Goal: Information Seeking & Learning: Learn about a topic

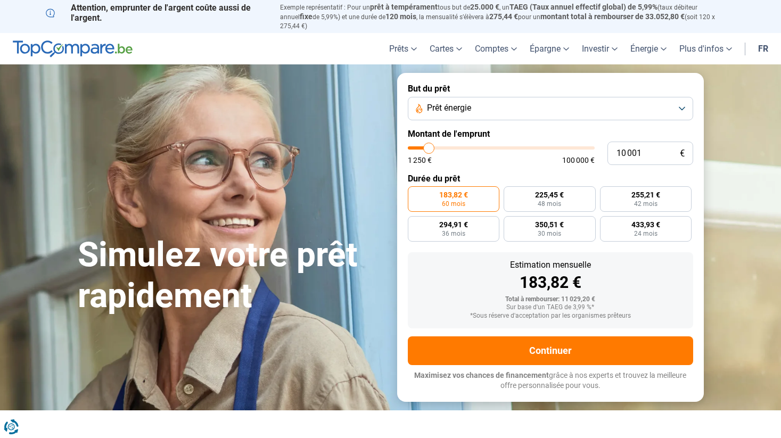
type input "11 250"
type input "11250"
type input "11 500"
type input "11500"
type input "12 500"
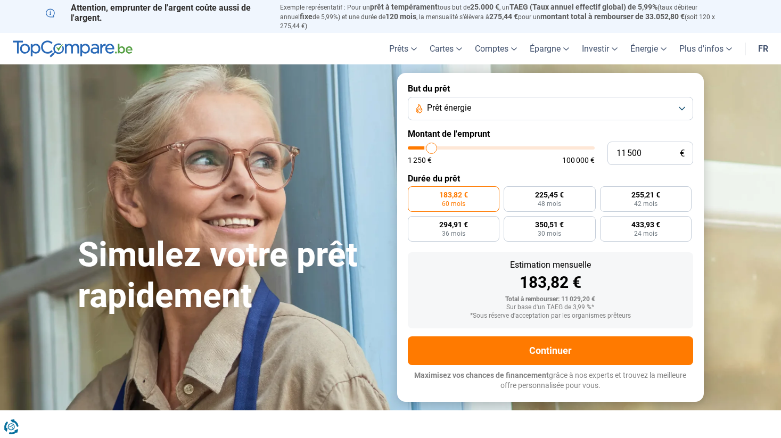
type input "12500"
type input "14 000"
type input "14000"
type input "15 000"
type input "15000"
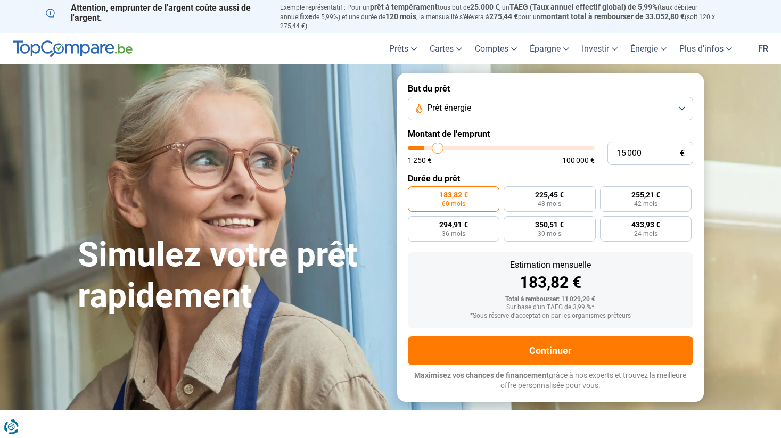
type input "16 250"
type input "16250"
type input "18 000"
type input "18000"
type input "20 750"
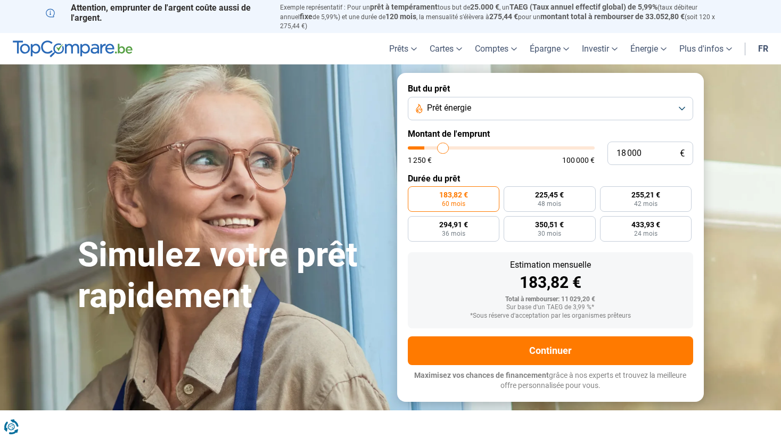
type input "20750"
type input "23 250"
type input "23250"
type input "25 000"
type input "25000"
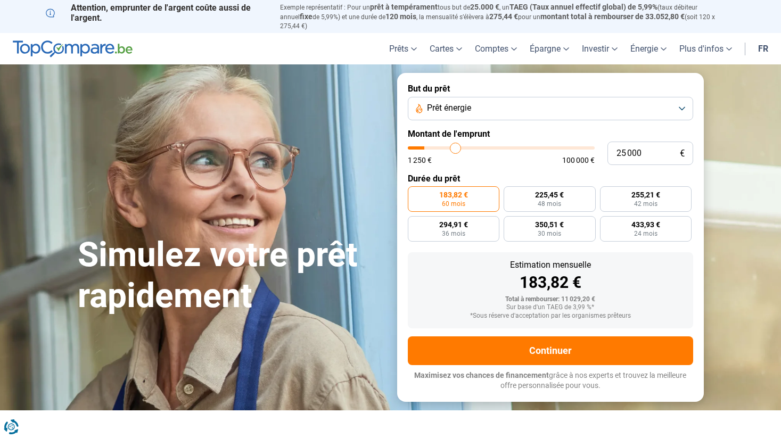
type input "26 250"
type input "26250"
type input "28 250"
type input "28250"
type input "30 750"
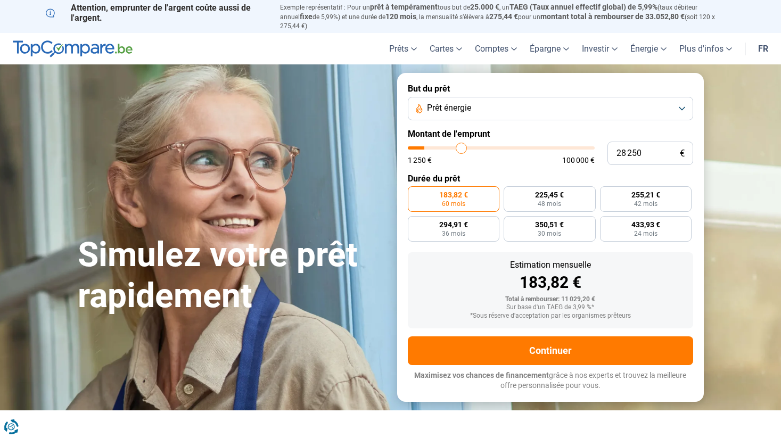
type input "30750"
type input "32 500"
type input "32500"
type input "35 000"
type input "35000"
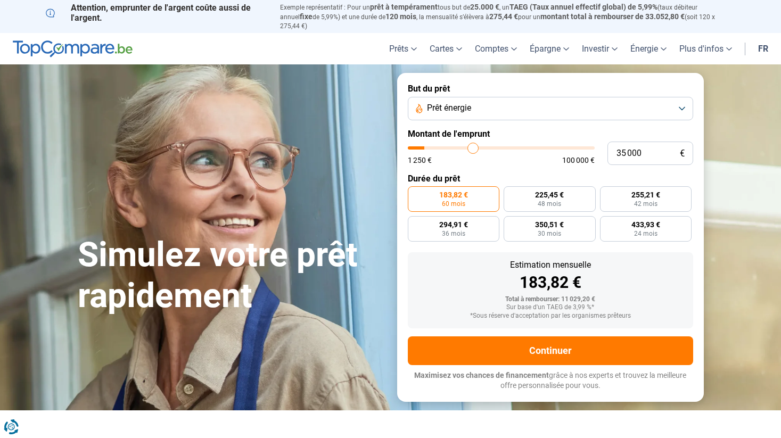
type input "36 500"
type input "36500"
type input "38 000"
type input "38000"
type input "39 250"
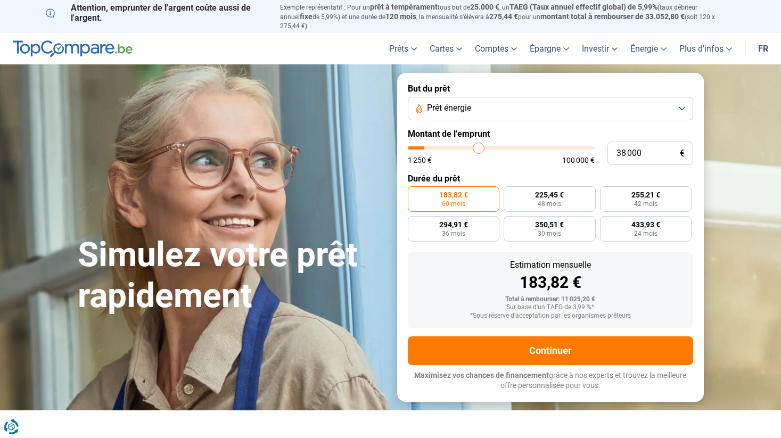
type input "39250"
type input "40 750"
type input "40750"
type input "42 000"
type input "42000"
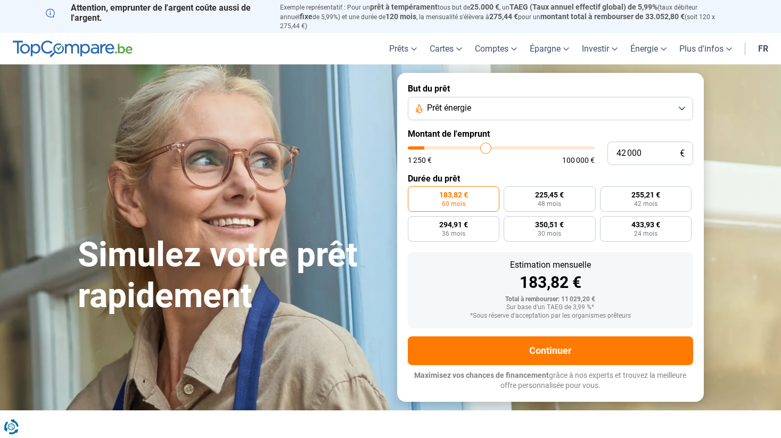
type input "42 750"
type input "42750"
type input "44 000"
type input "44000"
type input "45 000"
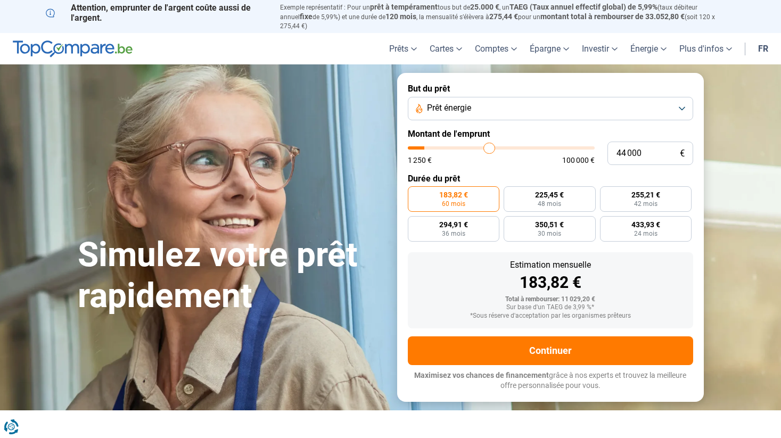
type input "45000"
type input "46 000"
type input "46000"
type input "47 000"
type input "47000"
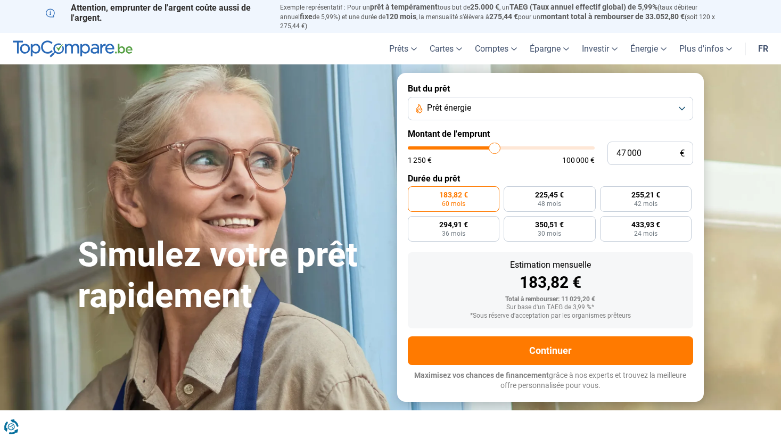
type input "47 500"
type input "47500"
type input "48 500"
type input "48500"
type input "48 750"
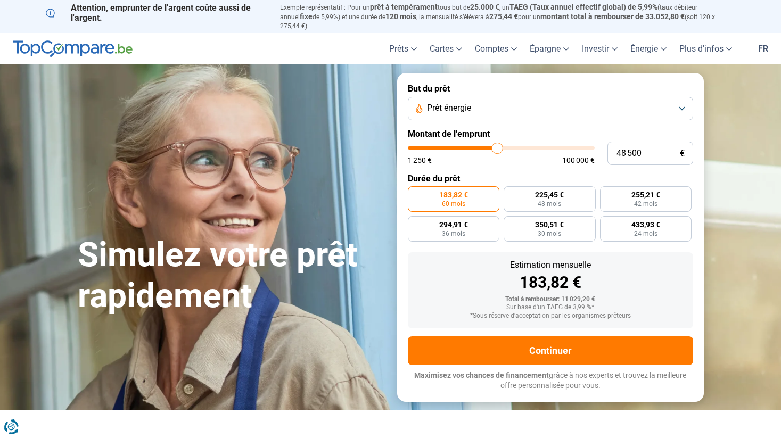
type input "48750"
type input "49 000"
type input "49000"
type input "49 500"
type input "49500"
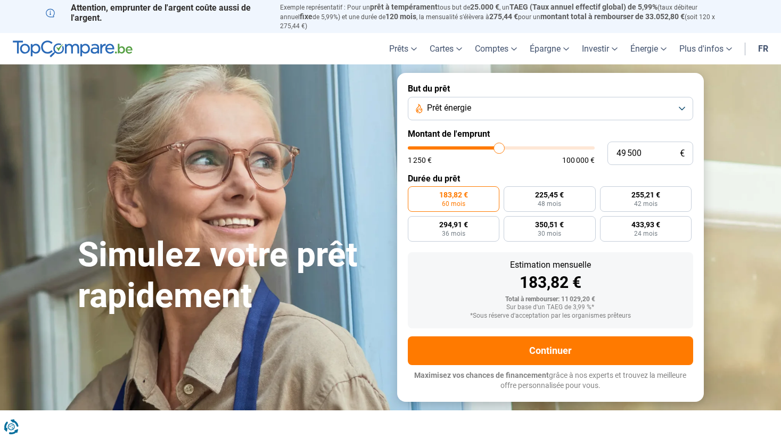
type input "49 750"
type input "49750"
type input "50 000"
type input "50000"
type input "50 250"
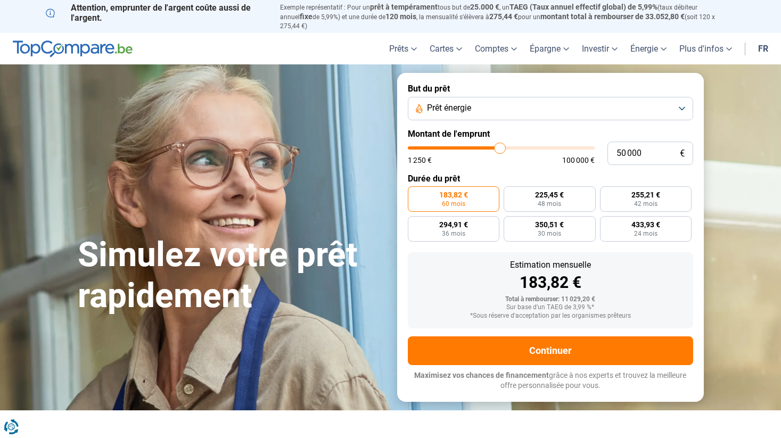
type input "50250"
type input "50 500"
type input "50500"
type input "51 000"
type input "51000"
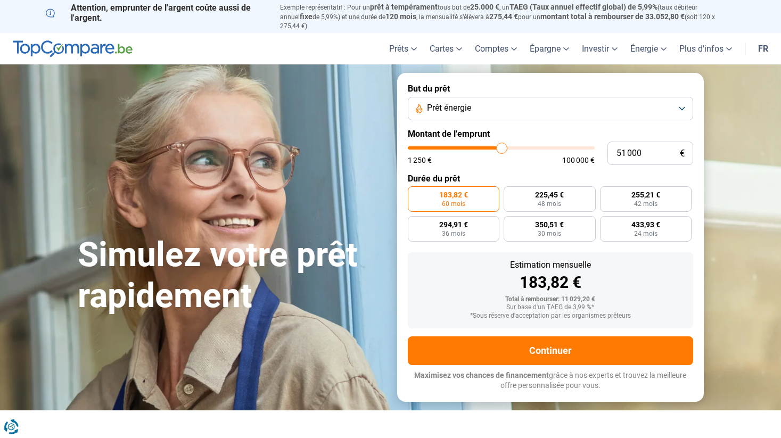
type input "51 500"
type input "51500"
type input "51 750"
type input "51750"
type input "52 000"
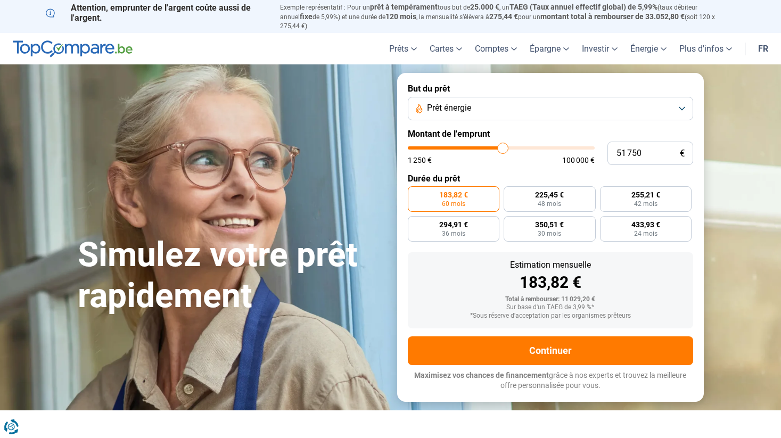
type input "52000"
type input "52 750"
type input "52750"
type input "53 250"
type input "53250"
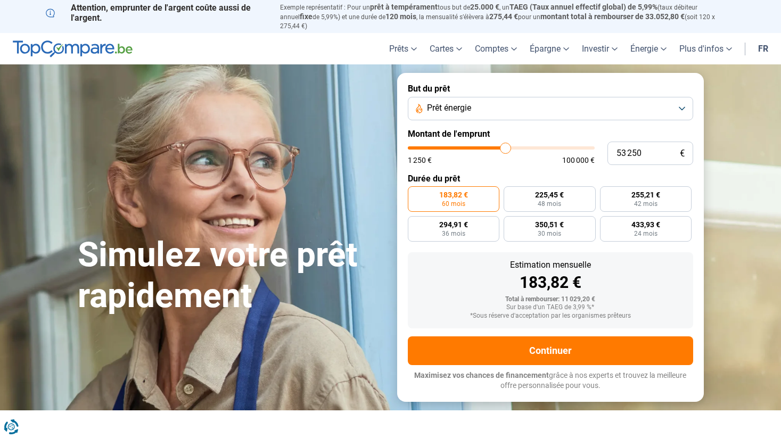
type input "54 250"
type input "54250"
type input "54 750"
type input "54750"
type input "55 500"
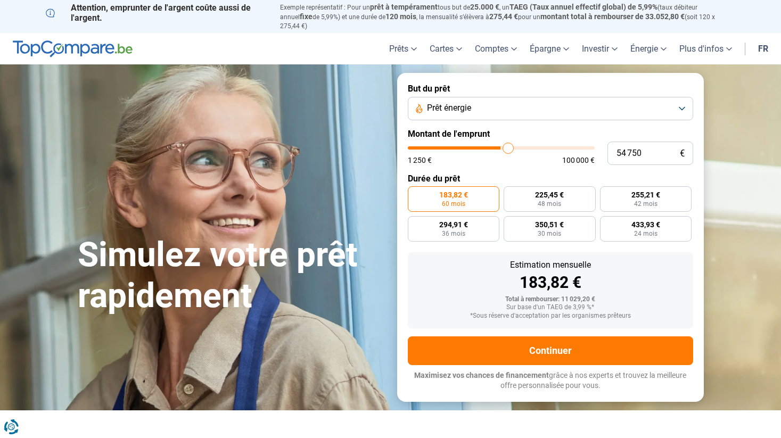
type input "55500"
type input "55 750"
type input "55750"
type input "56 000"
type input "56000"
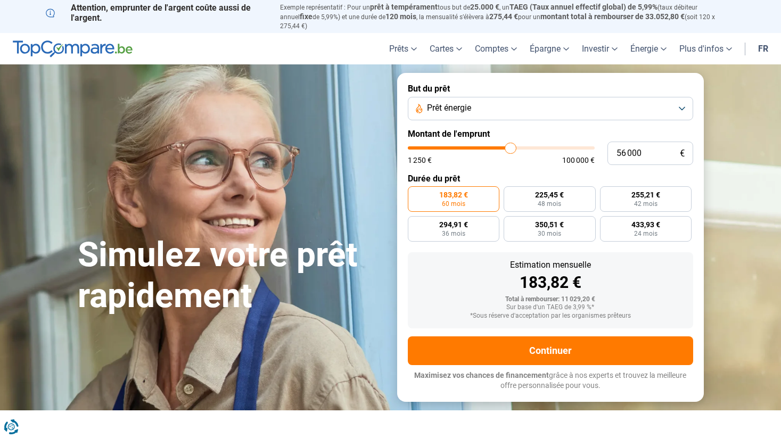
type input "55 750"
type input "55750"
type input "55 000"
type input "55000"
type input "54 500"
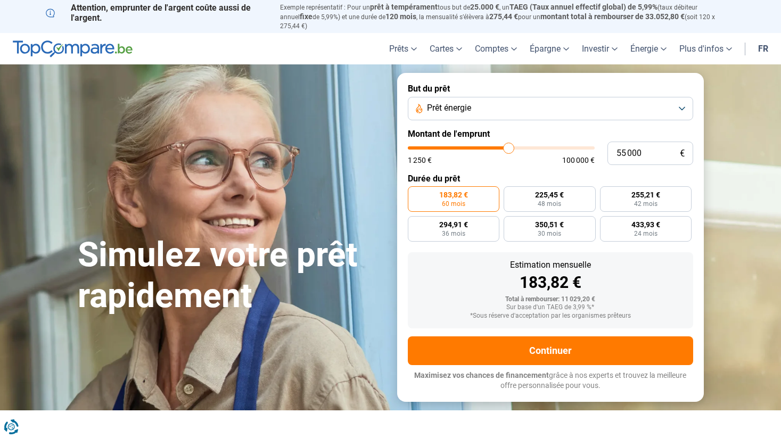
type input "54500"
type input "54 250"
type input "54250"
type input "54 000"
type input "54000"
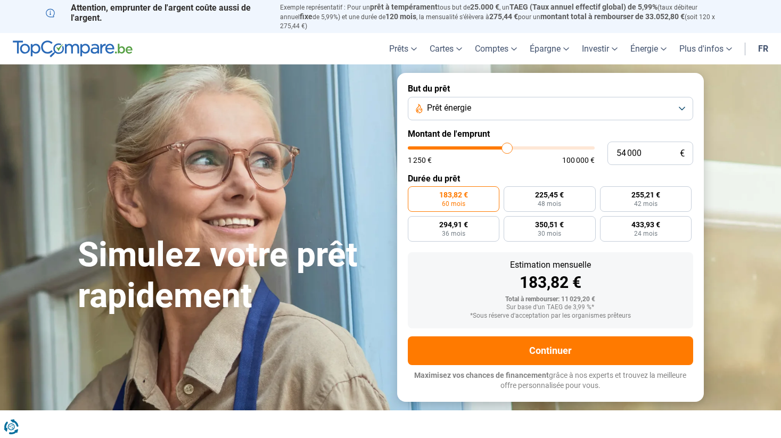
type input "53 500"
type input "53500"
type input "53 250"
type input "53250"
type input "53 000"
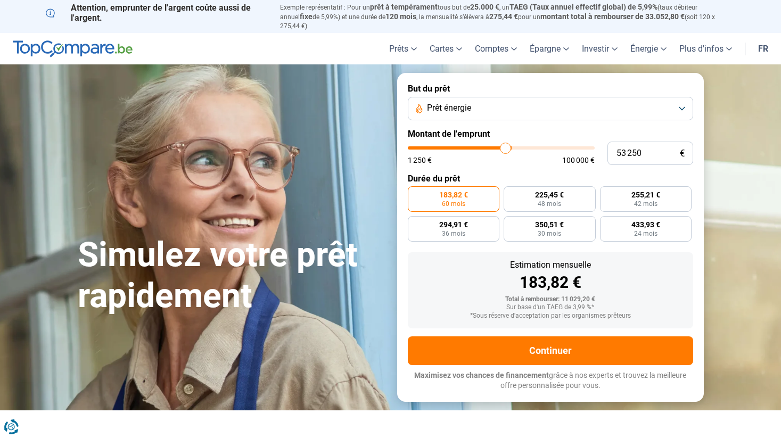
type input "53000"
type input "52 750"
type input "52750"
type input "52 500"
drag, startPoint x: 431, startPoint y: 141, endPoint x: 504, endPoint y: 145, distance: 73.6
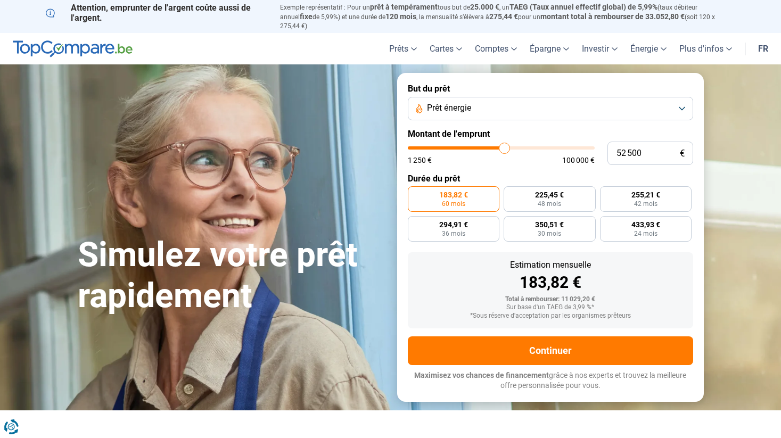
type input "52500"
click at [504, 146] on input "range" at bounding box center [501, 147] width 187 height 3
radio input "false"
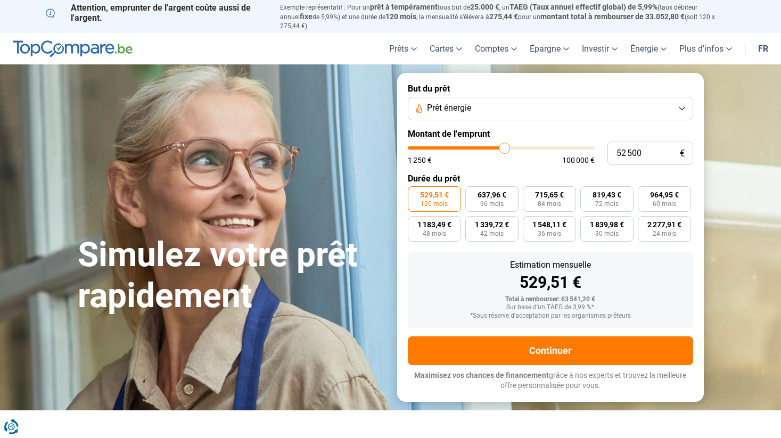
click at [498, 107] on button "Prêt énergie" at bounding box center [551, 108] width 286 height 23
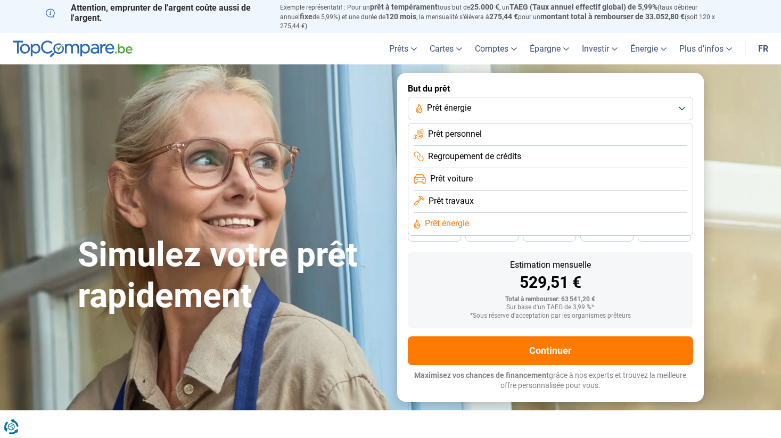
click at [500, 104] on button "Prêt énergie" at bounding box center [551, 108] width 286 height 23
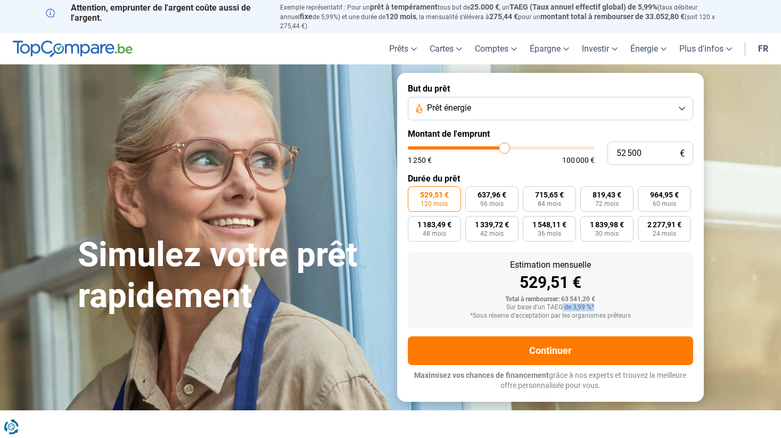
drag, startPoint x: 579, startPoint y: 302, endPoint x: 561, endPoint y: 303, distance: 18.1
click at [561, 304] on div "Sur base d'un TAEG de 3,99 %*" at bounding box center [551, 307] width 268 height 7
type input "52 750"
type input "52750"
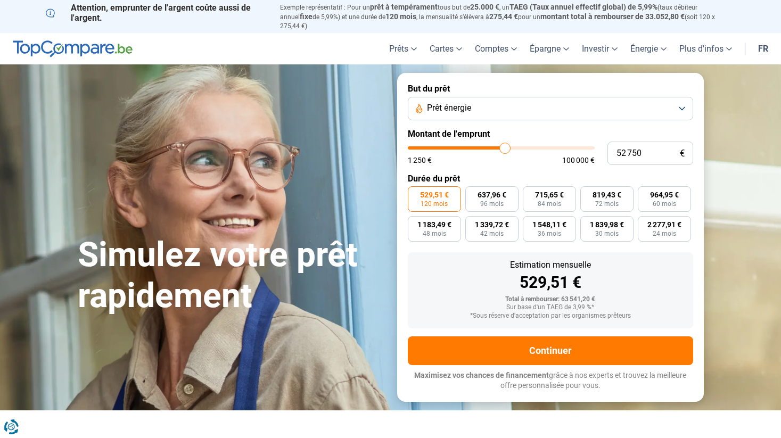
type input "52 500"
type input "52500"
type input "52 000"
type input "52000"
type input "51 750"
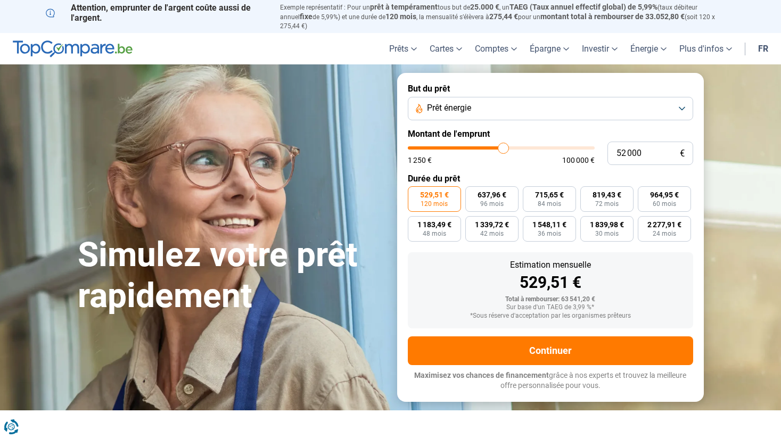
type input "51750"
type input "51 250"
type input "51250"
type input "51 000"
type input "51000"
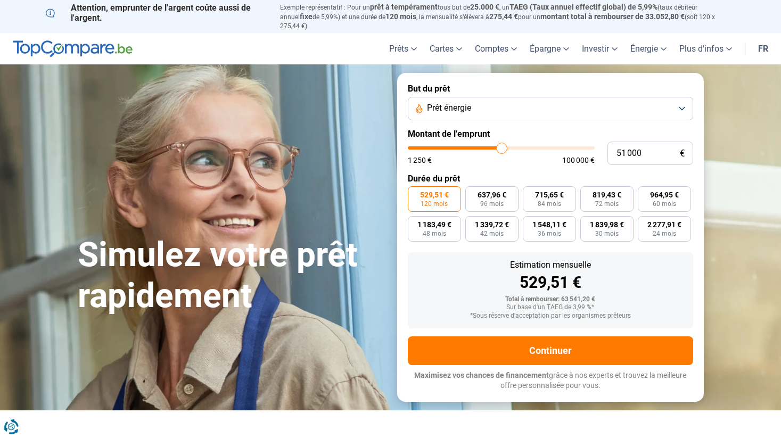
type input "50 000"
type input "50000"
type input "49 000"
type input "49000"
type input "48 500"
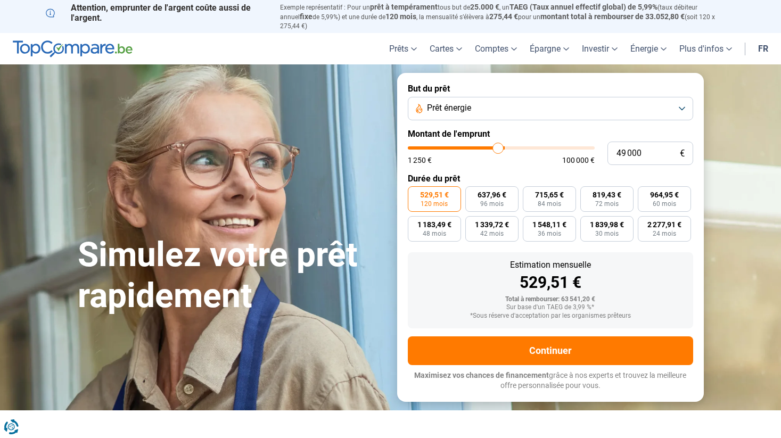
type input "48500"
type input "47 250"
type input "47250"
type input "46 500"
type input "46500"
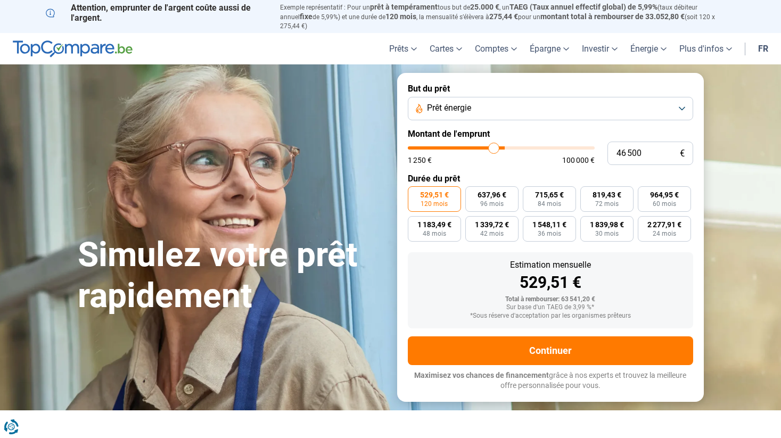
type input "45 500"
type input "45500"
type input "44 250"
type input "44250"
type input "43 500"
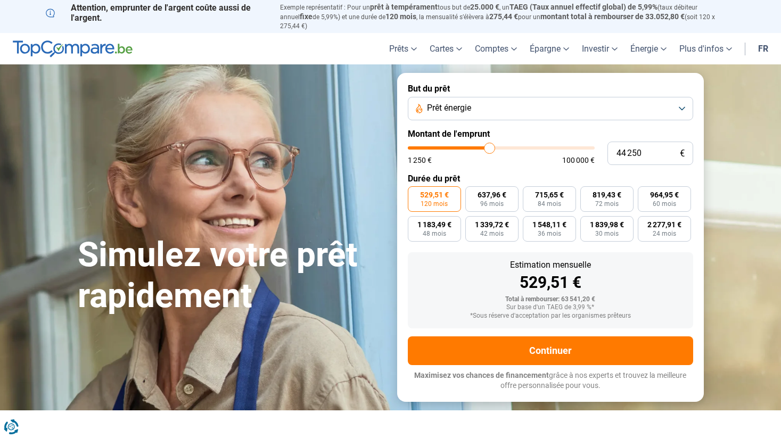
type input "43500"
type input "42 500"
type input "42500"
type input "41 500"
type input "41500"
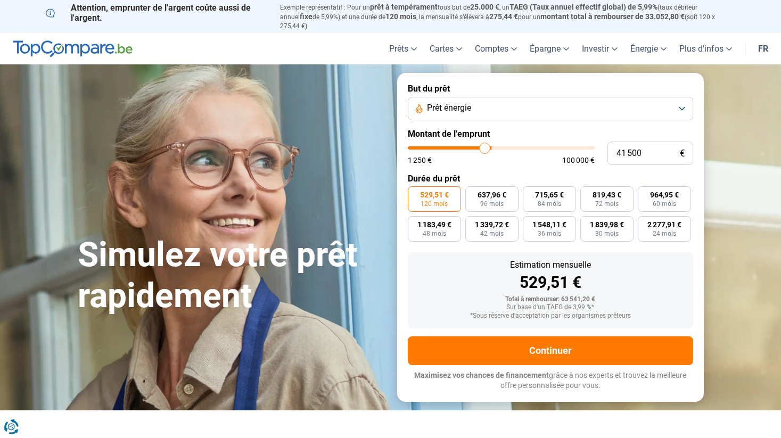
type input "40 750"
type input "40750"
type input "39 750"
type input "39750"
type input "38 750"
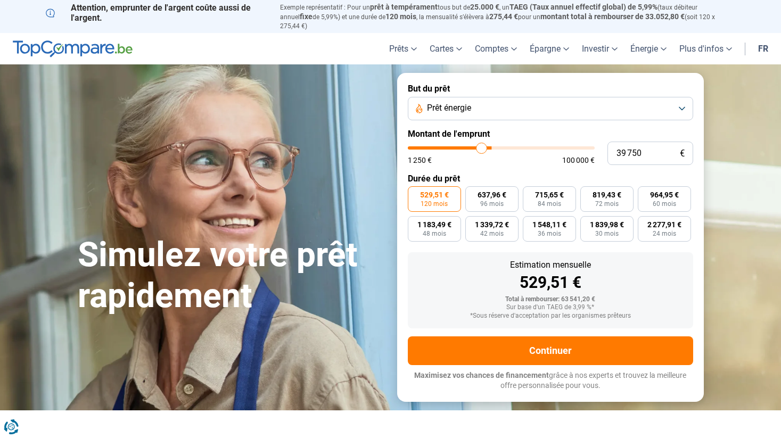
type input "38750"
type input "38 500"
type input "38500"
type input "38 250"
type input "38250"
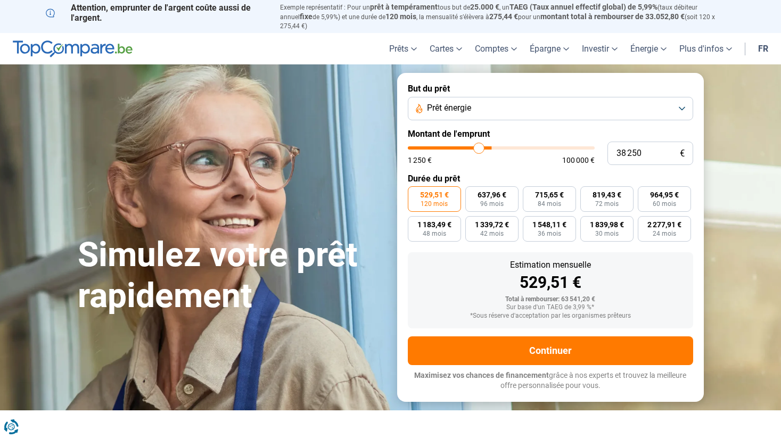
type input "38 000"
type input "38000"
type input "37 750"
type input "37750"
type input "37 250"
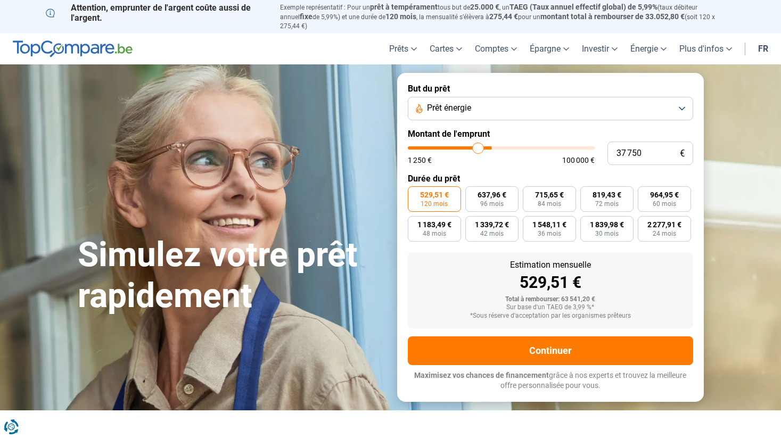
type input "37250"
type input "37 000"
type input "37000"
type input "36 750"
type input "36750"
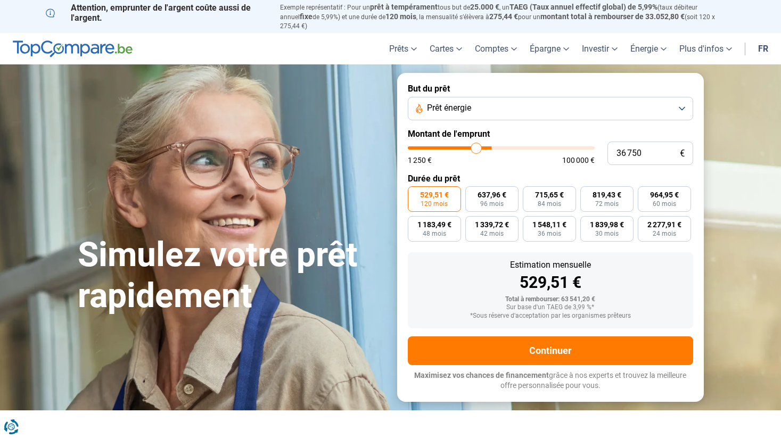
type input "36 500"
type input "36500"
type input "36 250"
type input "36250"
type input "35 750"
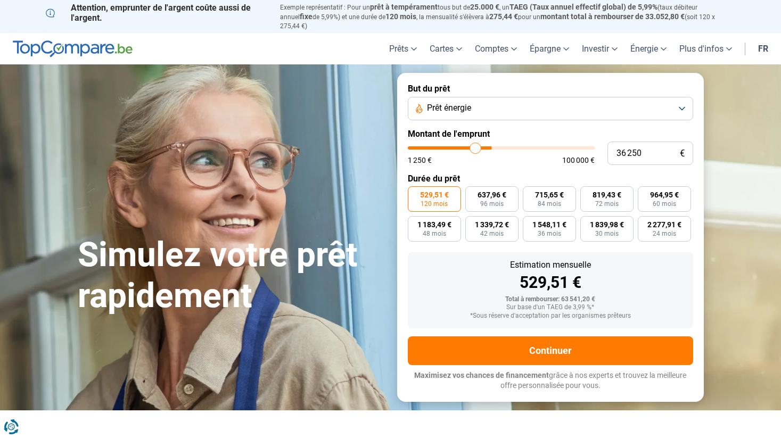
type input "35750"
type input "35 500"
type input "35500"
type input "35 250"
type input "35250"
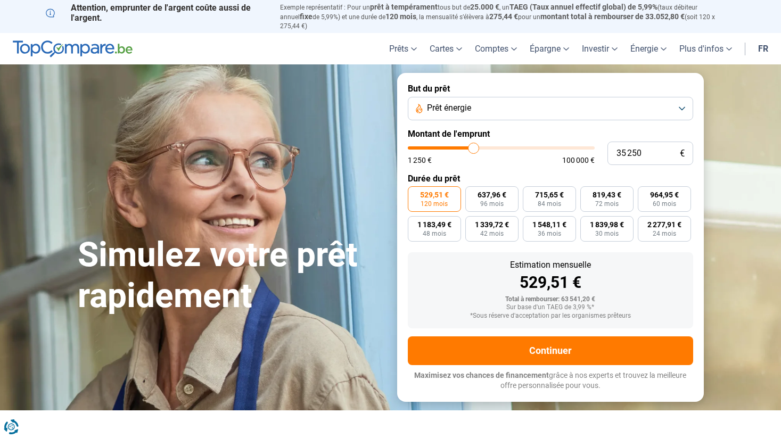
type input "35 000"
drag, startPoint x: 495, startPoint y: 141, endPoint x: 474, endPoint y: 143, distance: 21.9
type input "35000"
click at [474, 146] on input "range" at bounding box center [501, 147] width 187 height 3
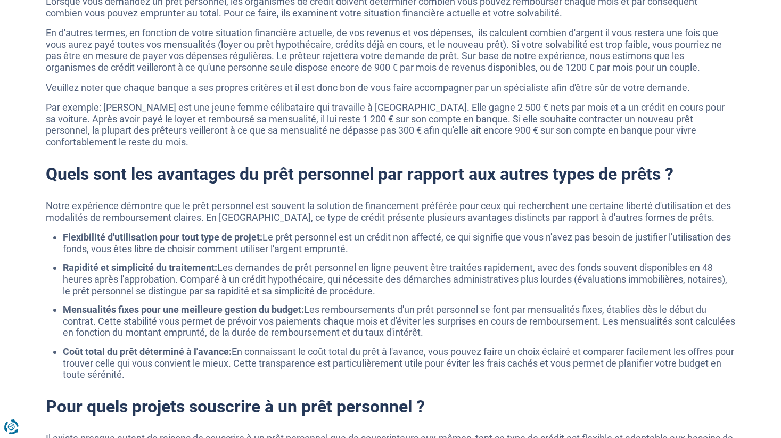
scroll to position [969, 0]
